Goal: Check status: Check status

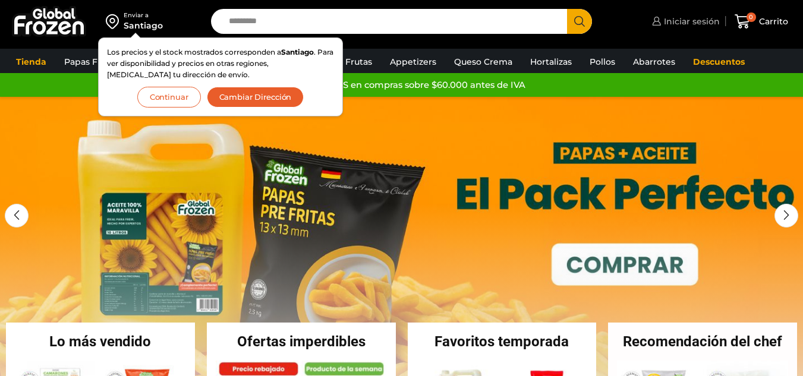
click at [683, 12] on link "Iniciar sesión" at bounding box center [684, 22] width 71 height 24
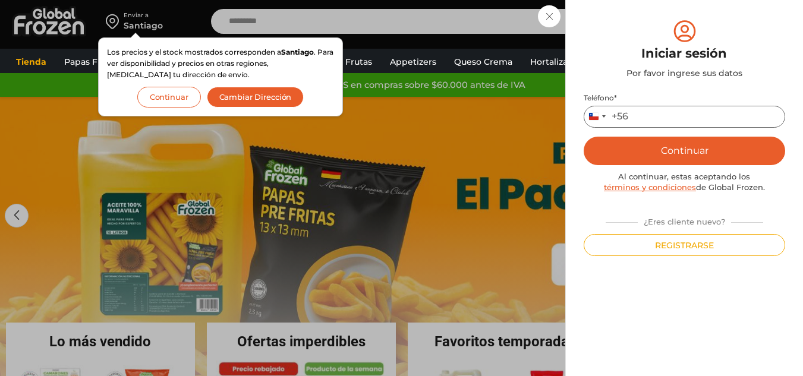
click at [649, 111] on input "Teléfono *" at bounding box center [683, 117] width 201 height 22
type input "*********"
click at [679, 154] on button "Continuar" at bounding box center [683, 151] width 201 height 29
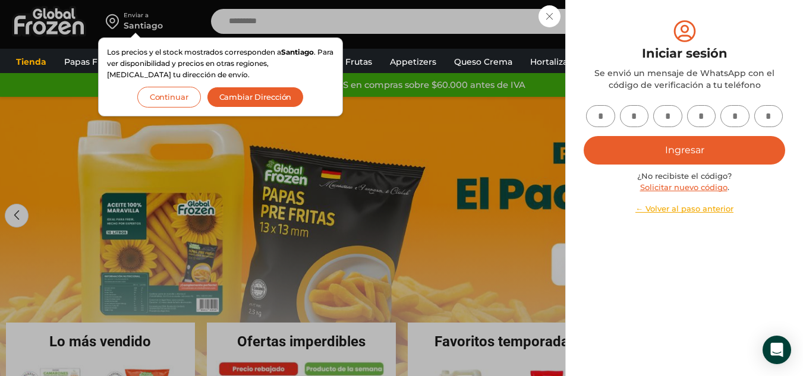
click at [649, 33] on div "Iniciar sesión Mi cuenta Login Register Iniciar sesión Por favor ingrese sus da…" at bounding box center [684, 22] width 71 height 24
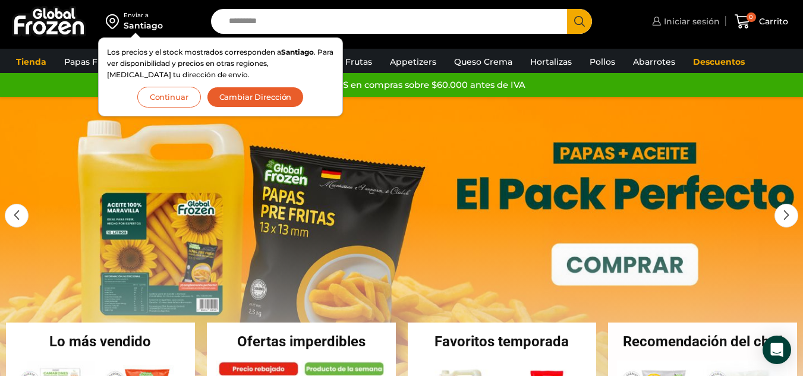
click at [662, 24] on span "Iniciar sesión" at bounding box center [690, 21] width 59 height 12
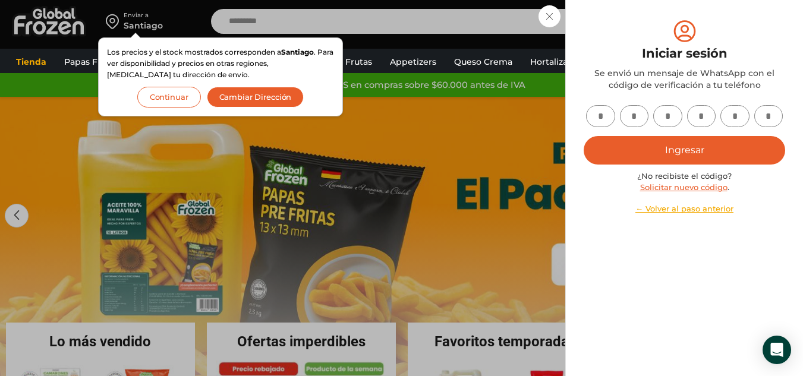
click at [594, 113] on input "text" at bounding box center [600, 116] width 29 height 22
type input "*"
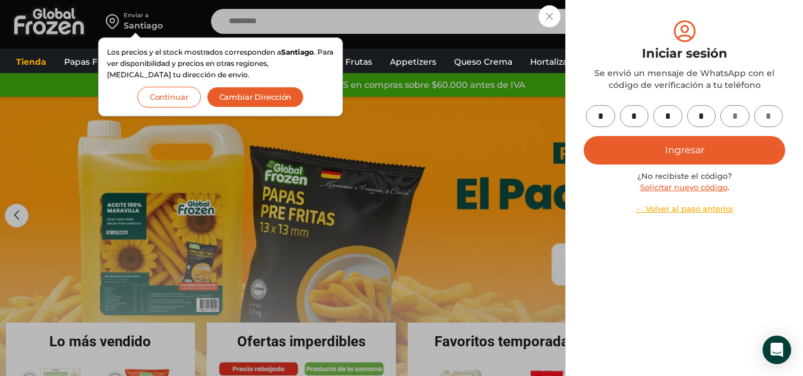
type input "*"
click at [583, 136] on button "Ingresar" at bounding box center [683, 150] width 201 height 29
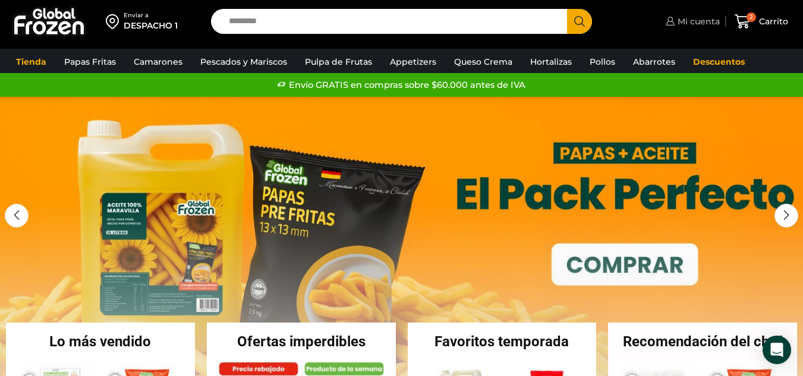
click at [707, 22] on span "Mi cuenta" at bounding box center [696, 21] width 45 height 12
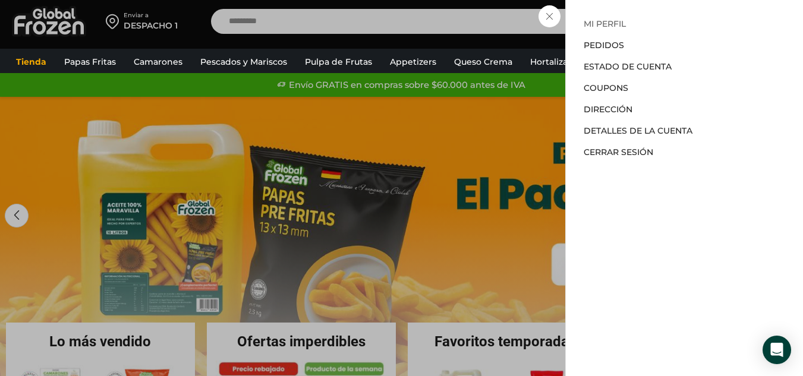
click at [608, 29] on link "Mi perfil" at bounding box center [604, 23] width 42 height 11
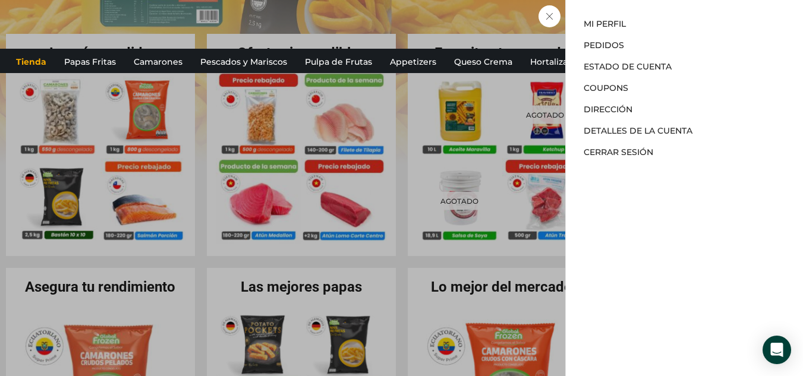
scroll to position [99, 0]
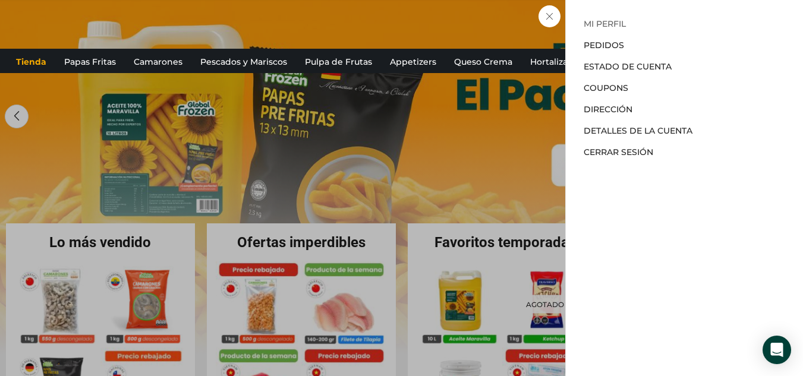
click at [591, 24] on link "Mi perfil" at bounding box center [604, 23] width 42 height 11
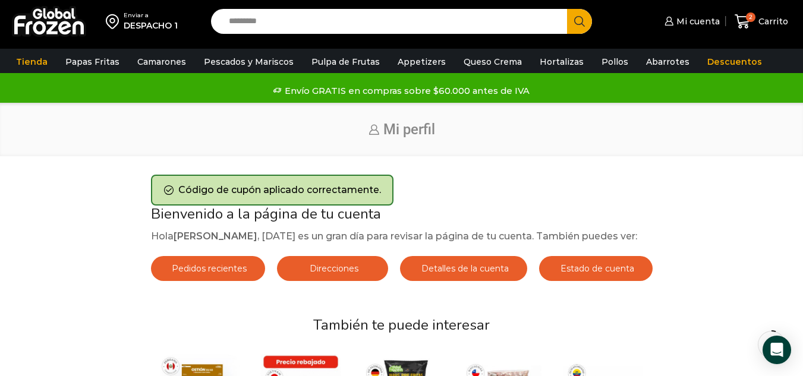
scroll to position [99, 0]
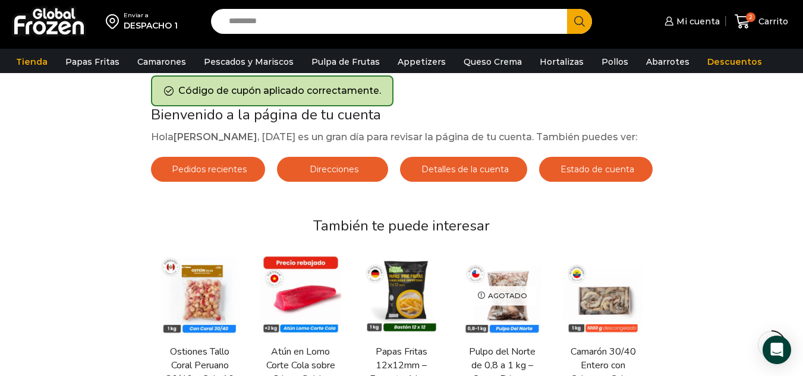
click at [460, 169] on span "Detalles de la cuenta" at bounding box center [463, 169] width 90 height 11
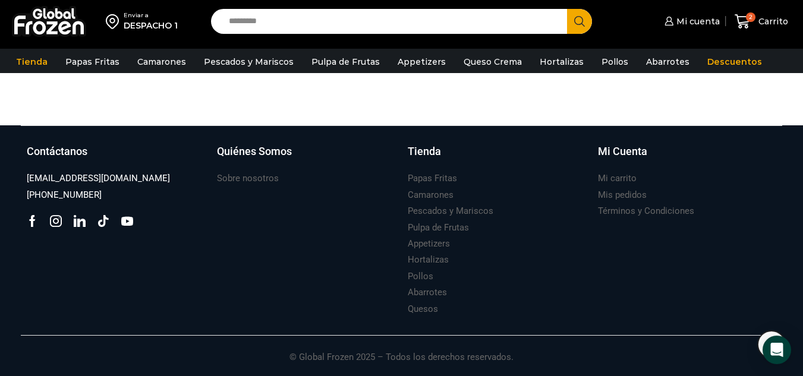
scroll to position [348, 0]
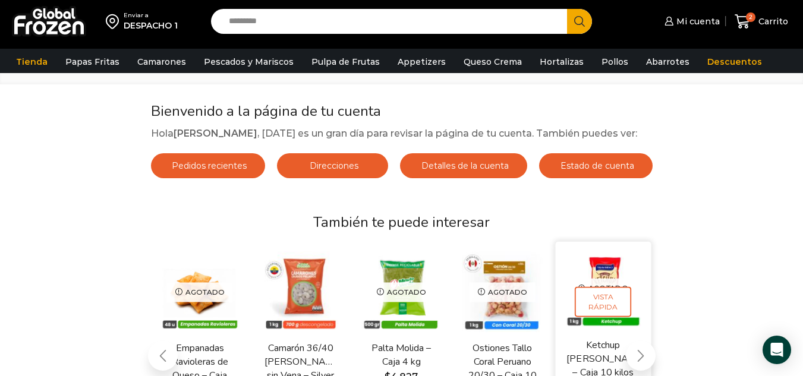
scroll to position [12, 0]
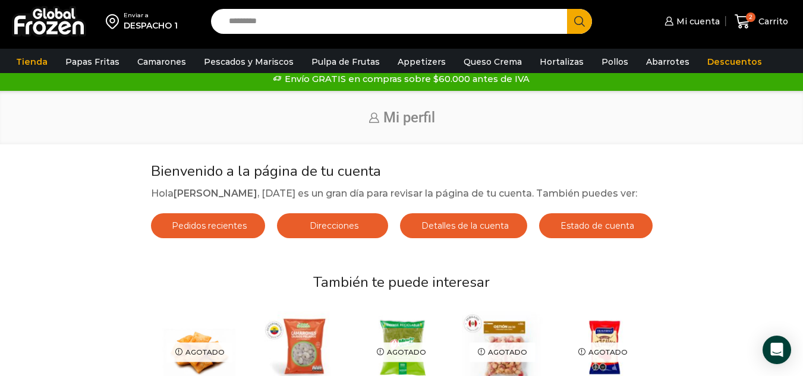
click at [592, 222] on span "Estado de cuenta" at bounding box center [595, 225] width 77 height 11
click at [614, 225] on span "Estado de cuenta" at bounding box center [595, 225] width 77 height 11
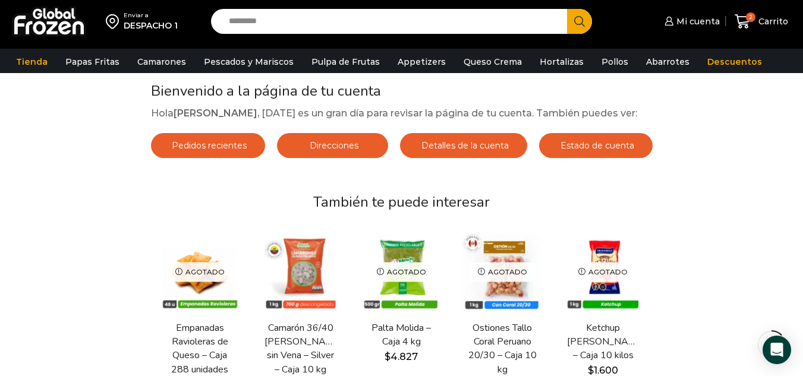
scroll to position [0, 0]
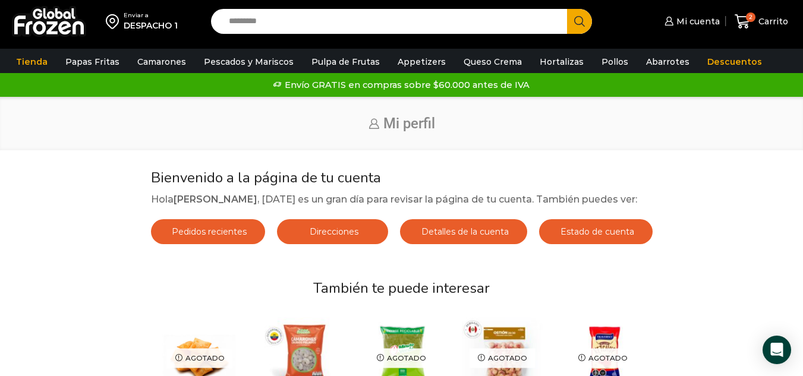
click at [610, 233] on span "Estado de cuenta" at bounding box center [595, 231] width 77 height 11
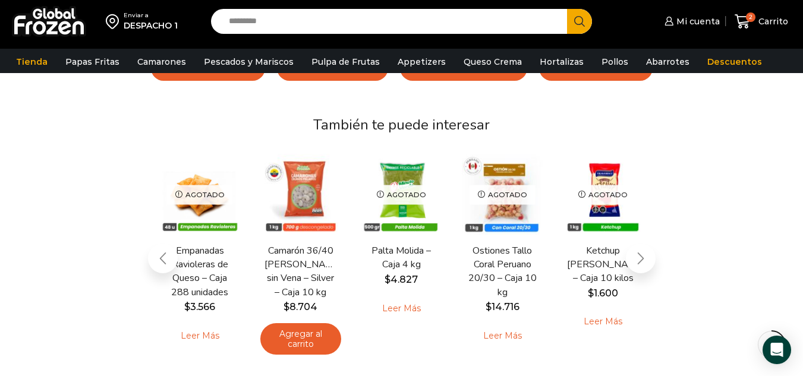
scroll to position [198, 0]
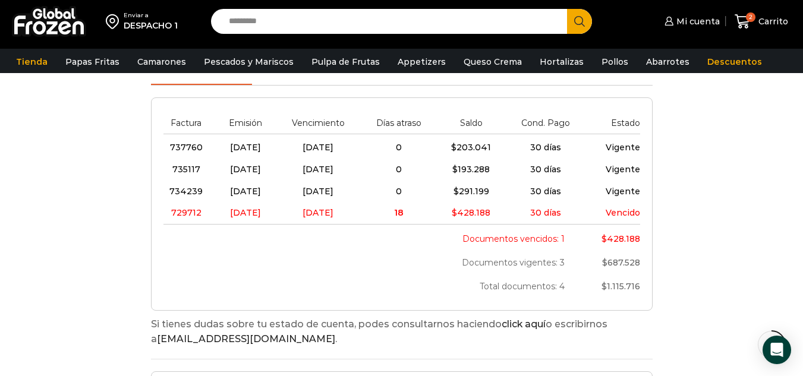
scroll to position [297, 0]
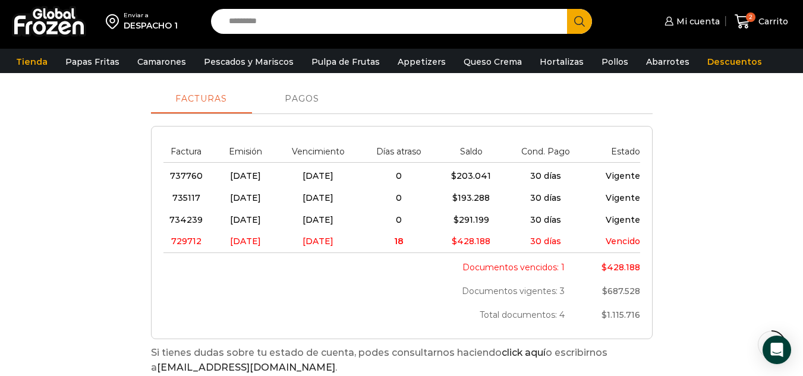
click at [304, 95] on span "Pagos" at bounding box center [302, 99] width 34 height 10
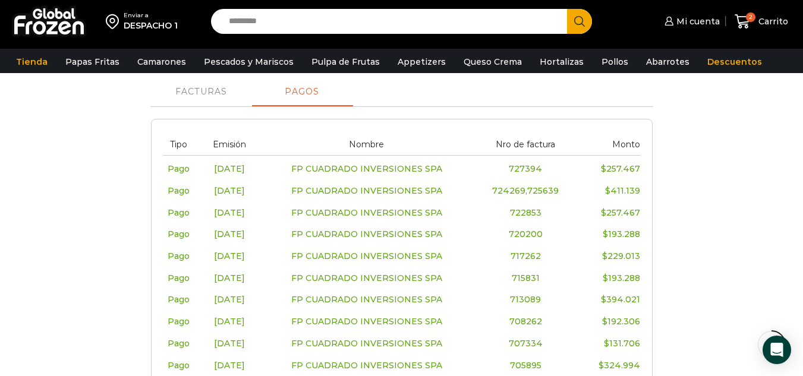
scroll to position [198, 0]
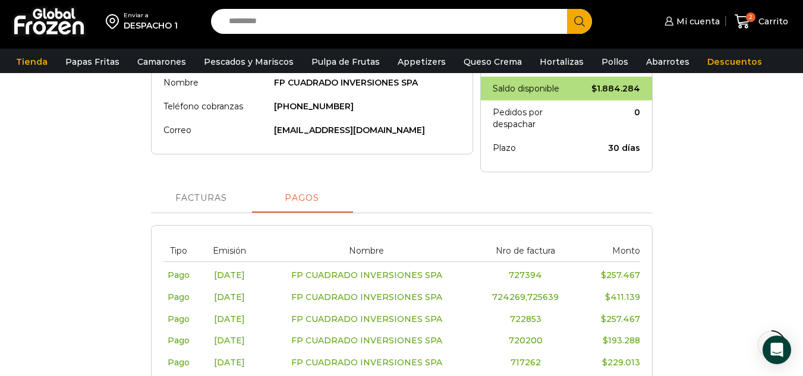
click at [207, 198] on span "Facturas" at bounding box center [201, 199] width 52 height 10
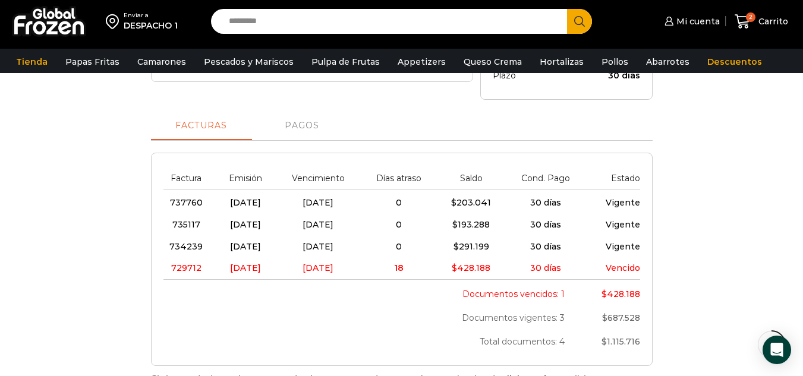
scroll to position [297, 0]
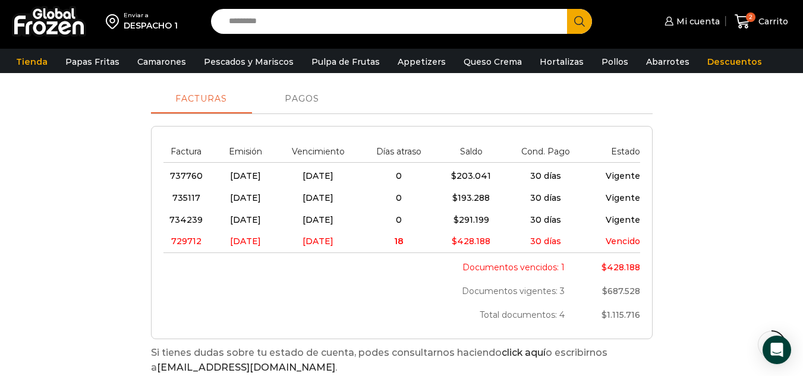
click at [299, 97] on span "Pagos" at bounding box center [302, 99] width 34 height 10
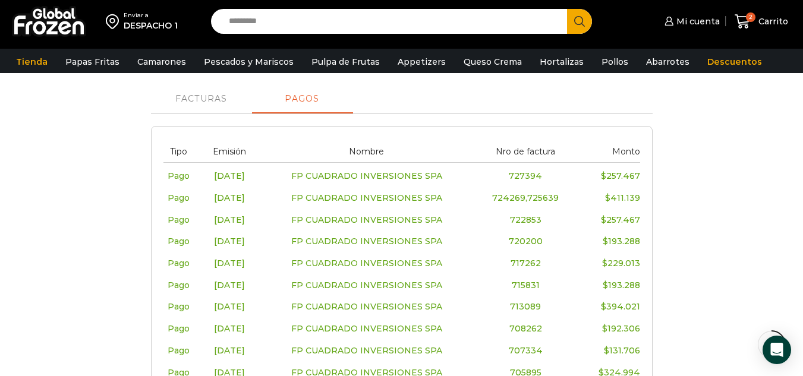
click at [539, 203] on span "724269,725639" at bounding box center [525, 197] width 67 height 11
click at [213, 106] on link "Facturas" at bounding box center [201, 99] width 101 height 29
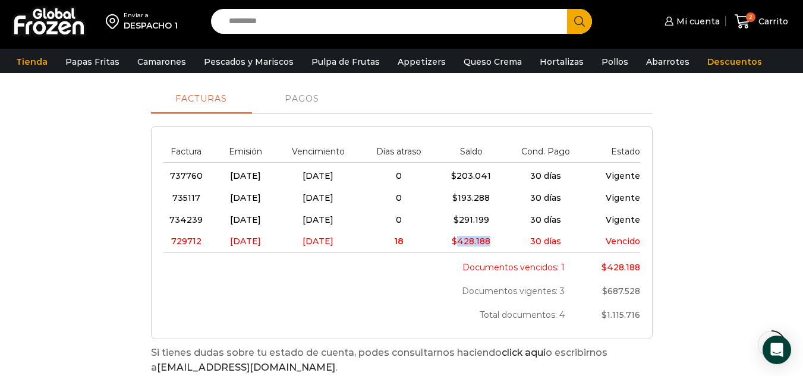
drag, startPoint x: 468, startPoint y: 240, endPoint x: 497, endPoint y: 240, distance: 29.7
click at [497, 240] on td "$ 428.188" at bounding box center [471, 242] width 68 height 22
click at [342, 308] on div "Documentos vencidos: 1 $ 428.188 Documentos vigentes: 3 $ 687.528 Total documen…" at bounding box center [401, 290] width 476 height 74
click at [313, 97] on span "Pagos" at bounding box center [302, 99] width 34 height 10
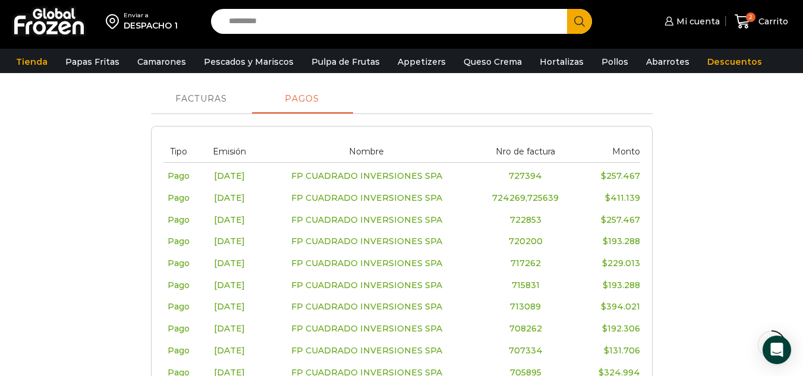
click at [181, 91] on link "Facturas" at bounding box center [201, 99] width 101 height 29
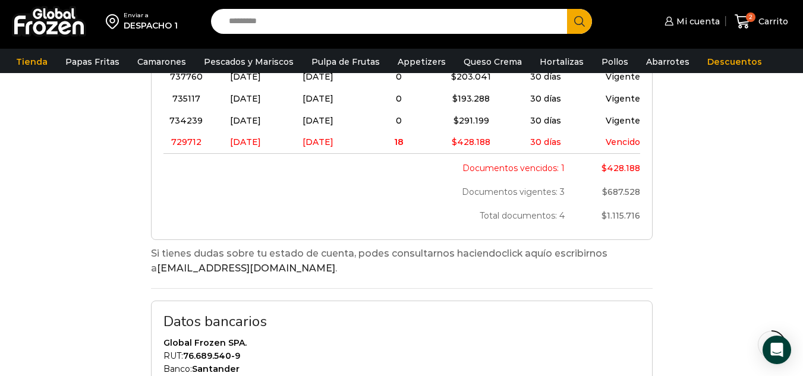
scroll to position [198, 0]
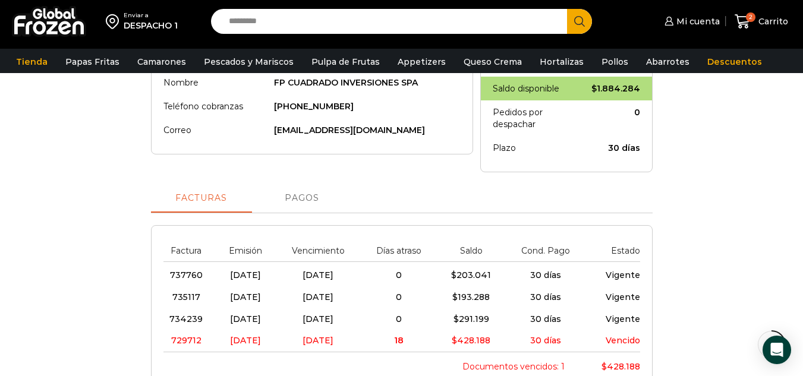
click at [313, 192] on link "Pagos" at bounding box center [302, 198] width 101 height 29
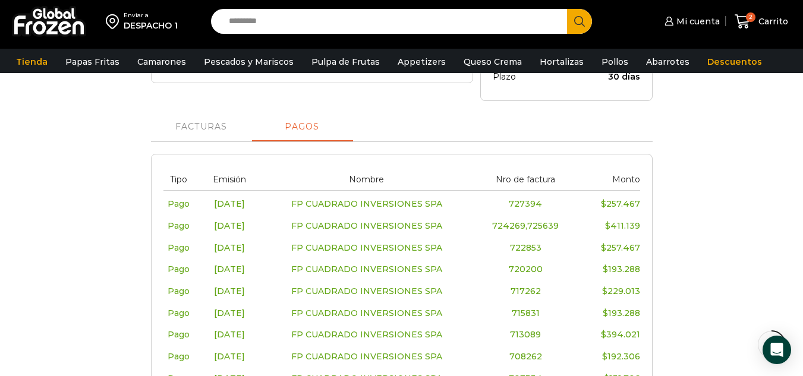
scroll to position [297, 0]
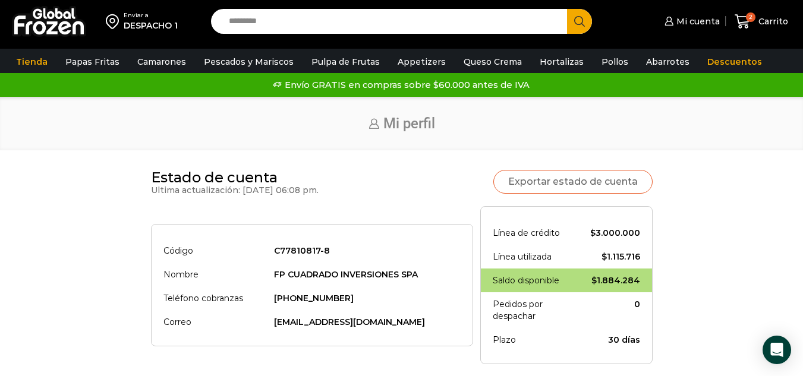
click at [599, 190] on link "Exportar estado de cuenta" at bounding box center [572, 182] width 159 height 24
